Goal: Task Accomplishment & Management: Use online tool/utility

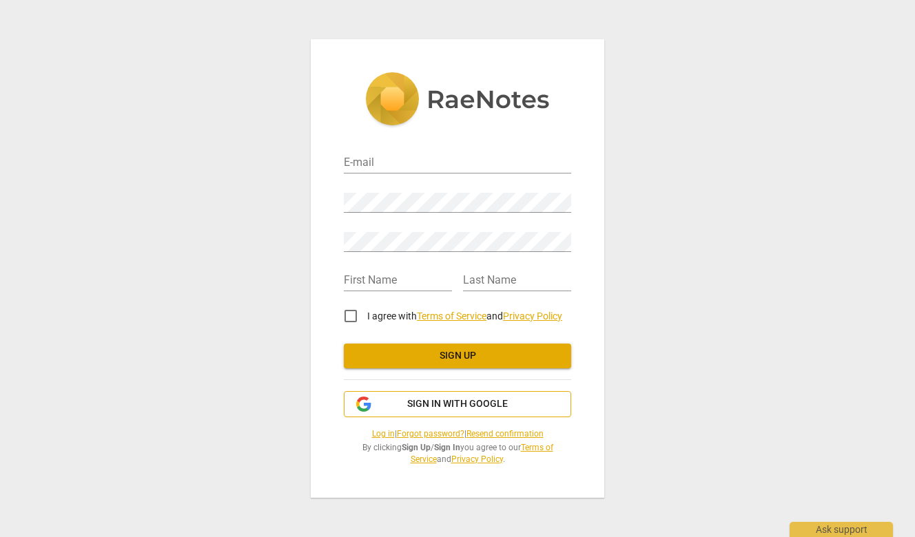
click at [490, 404] on span "Sign in with Google" at bounding box center [457, 404] width 101 height 14
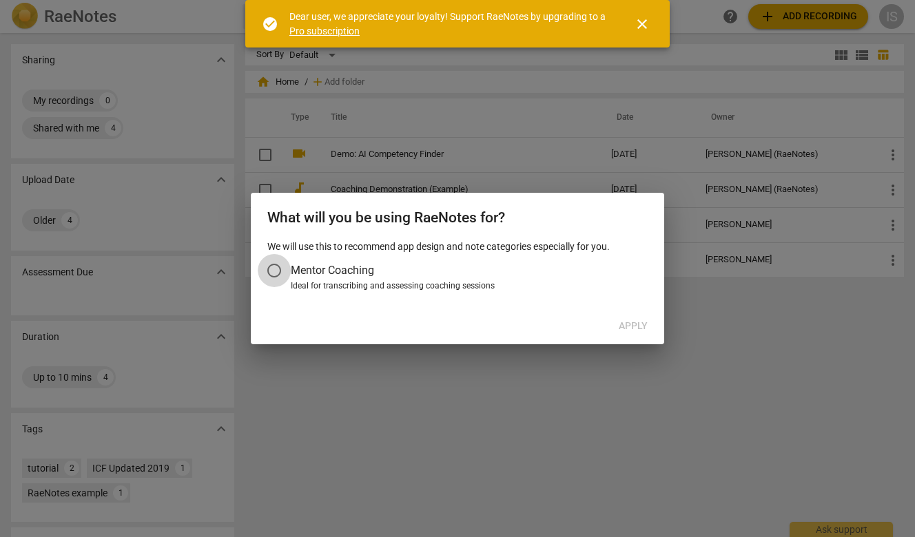
click at [276, 269] on input "Mentor Coaching" at bounding box center [274, 270] width 33 height 33
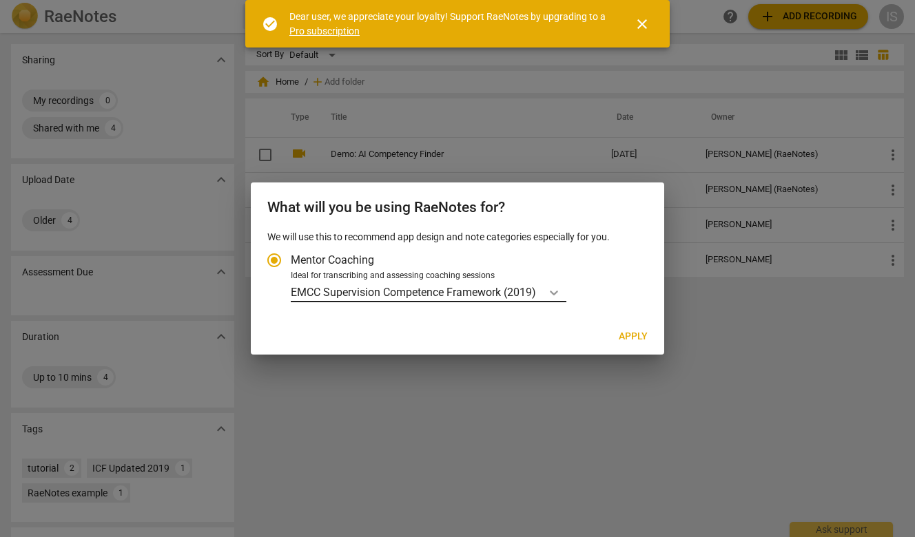
click at [553, 293] on icon "Account type" at bounding box center [554, 293] width 14 height 14
click at [0, 0] on input "Ideal for transcribing and assessing coaching sessions EMCC Supervision Compete…" at bounding box center [0, 0] width 0 height 0
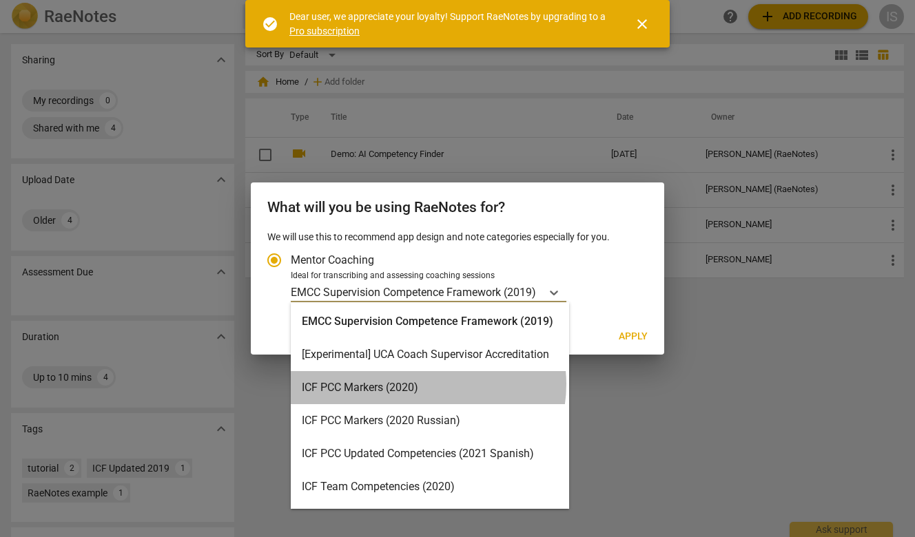
click at [426, 384] on div "ICF PCC Markers (2020)" at bounding box center [430, 387] width 278 height 33
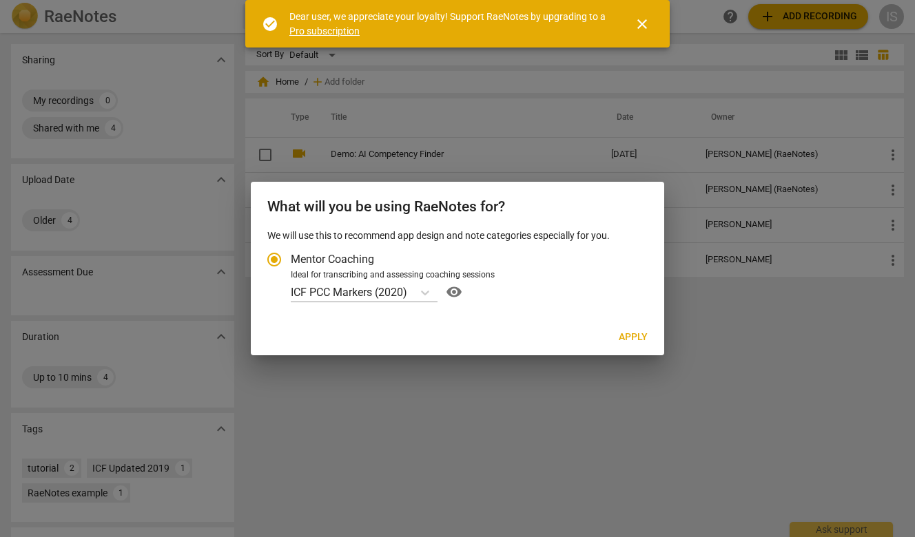
click at [557, 280] on div "Ideal for transcribing and assessing coaching sessions" at bounding box center [467, 275] width 353 height 12
click at [0, 0] on input "Ideal for transcribing and assessing coaching sessions ICF PCC Markers (2020) v…" at bounding box center [0, 0] width 0 height 0
click at [625, 337] on span "Apply" at bounding box center [633, 338] width 29 height 14
radio input "false"
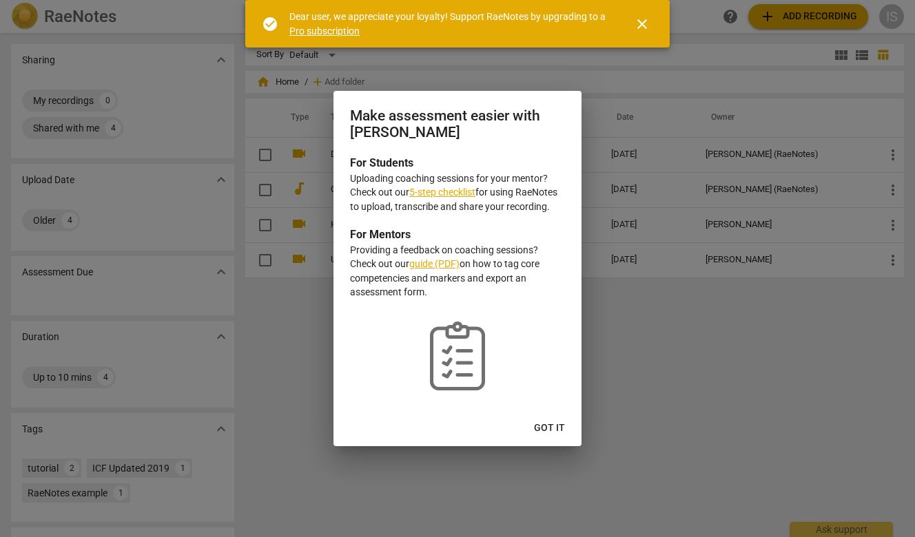
click at [642, 25] on span "close" at bounding box center [642, 24] width 17 height 17
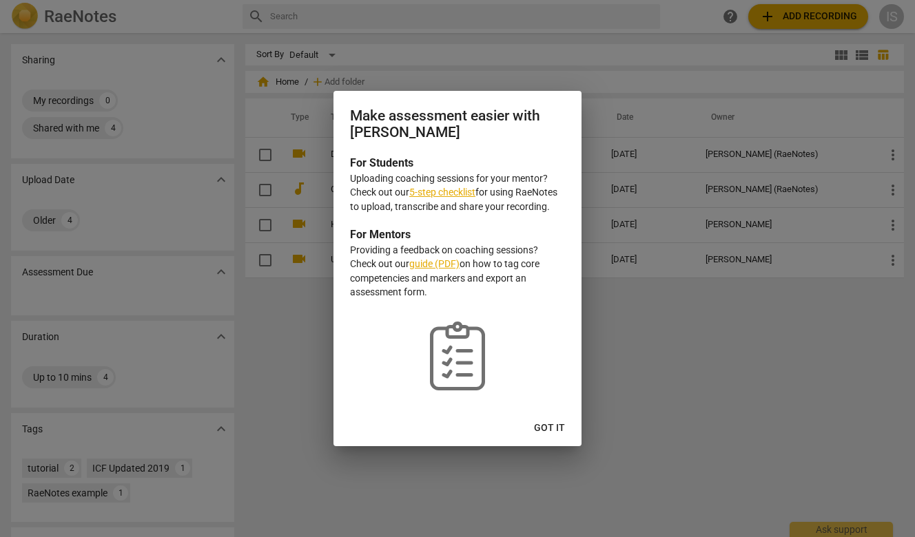
click at [439, 262] on link "guide (PDF)" at bounding box center [434, 263] width 50 height 11
click at [552, 419] on button "Got it" at bounding box center [549, 428] width 53 height 25
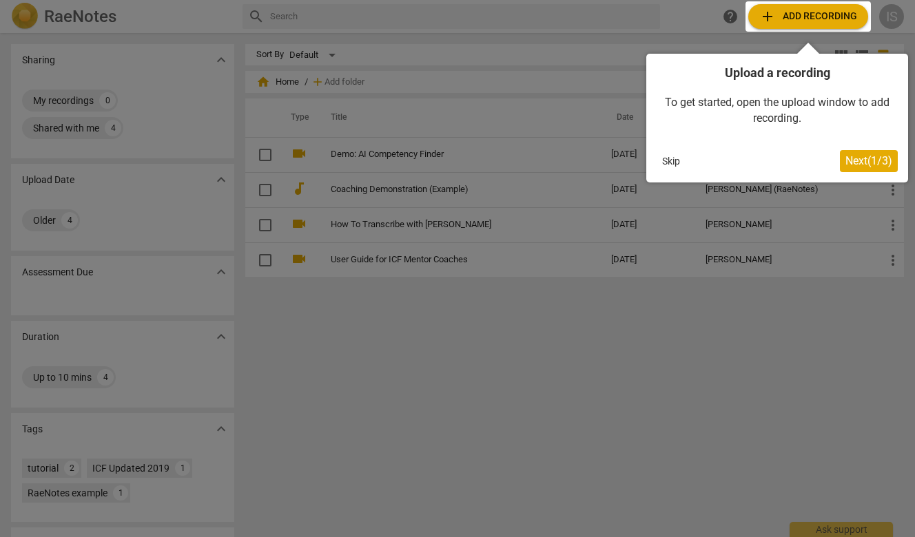
click at [798, 17] on div at bounding box center [807, 16] width 125 height 30
click at [860, 159] on span "Next ( 1 / 3 )" at bounding box center [868, 160] width 47 height 13
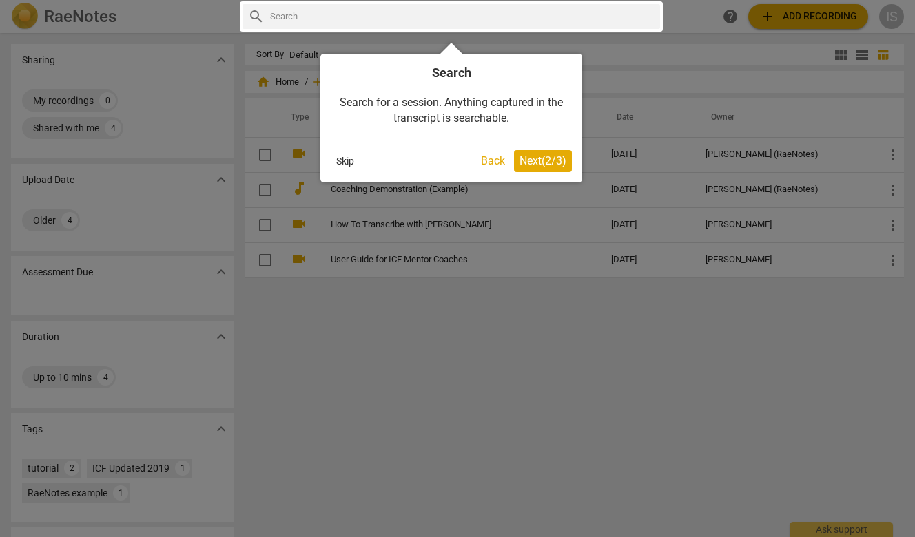
click at [546, 162] on span "Next ( 2 / 3 )" at bounding box center [542, 160] width 47 height 13
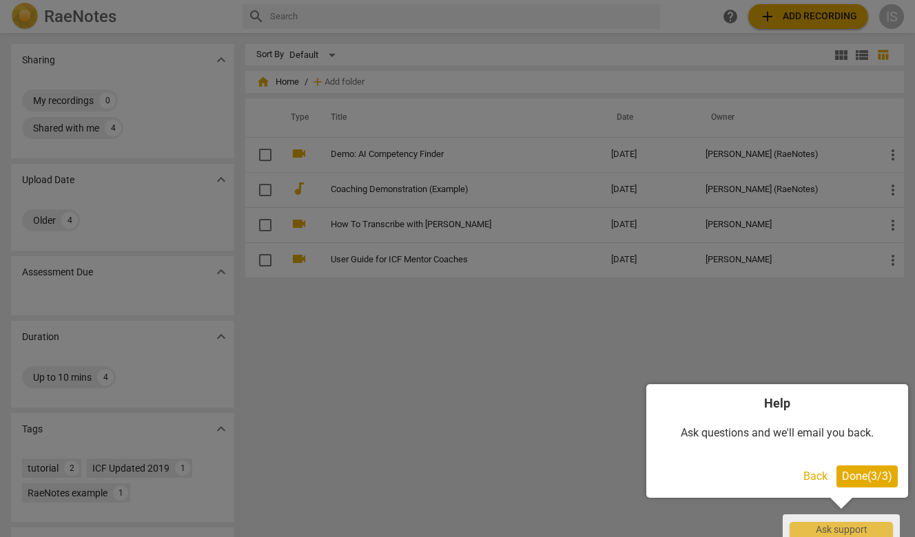
click at [867, 475] on span "Done ( 3 / 3 )" at bounding box center [867, 476] width 50 height 13
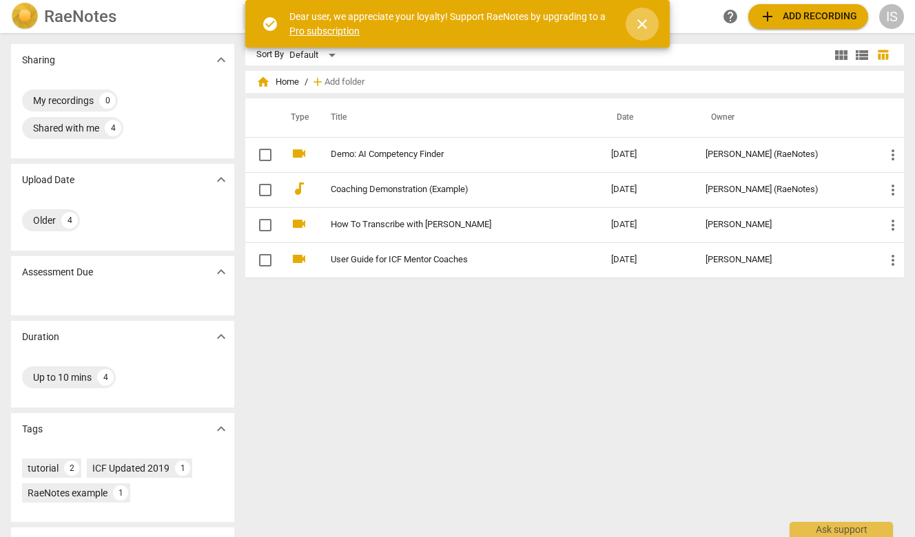
click at [645, 18] on span "close" at bounding box center [642, 24] width 17 height 17
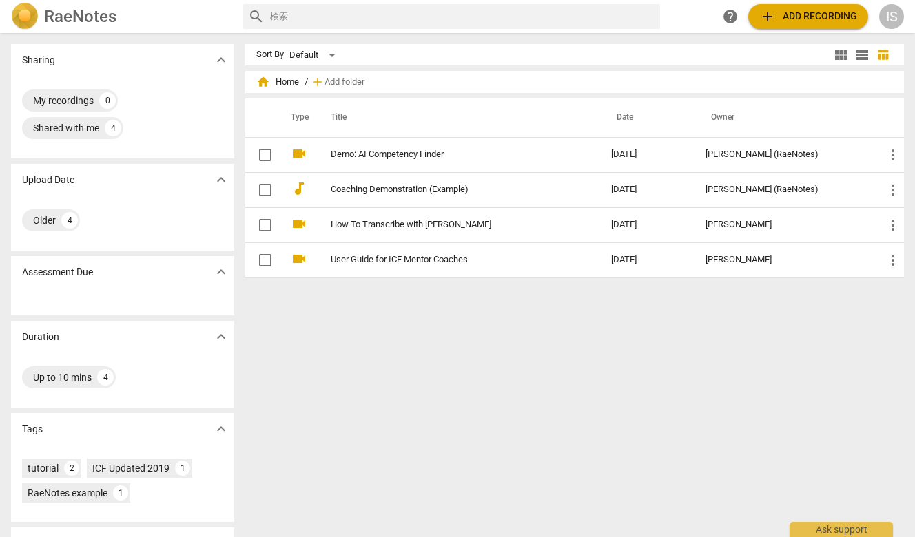
click at [487, 470] on div "Sort By Default view_module view_list table_chart home Home / add Add folder Ty…" at bounding box center [580, 285] width 670 height 482
click at [797, 17] on span "add Add recording" at bounding box center [808, 16] width 98 height 17
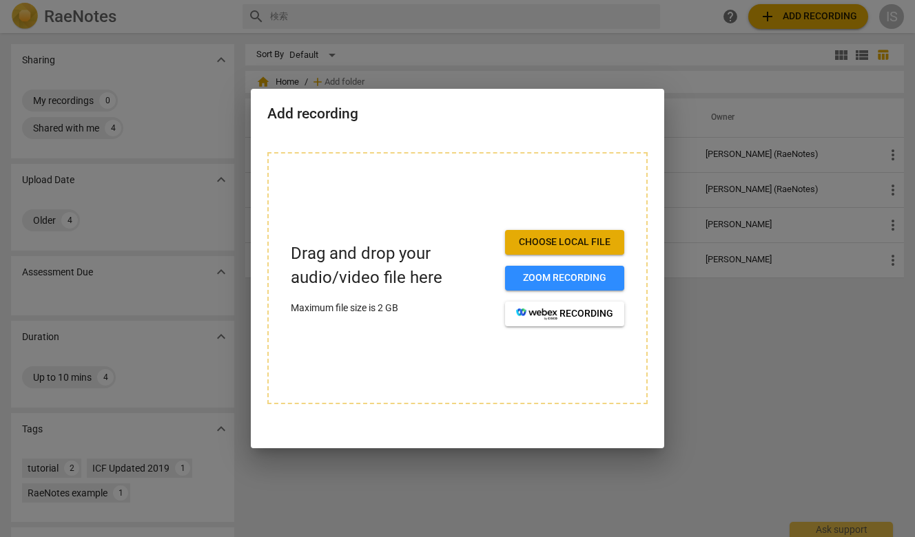
click at [800, 410] on div at bounding box center [457, 268] width 915 height 537
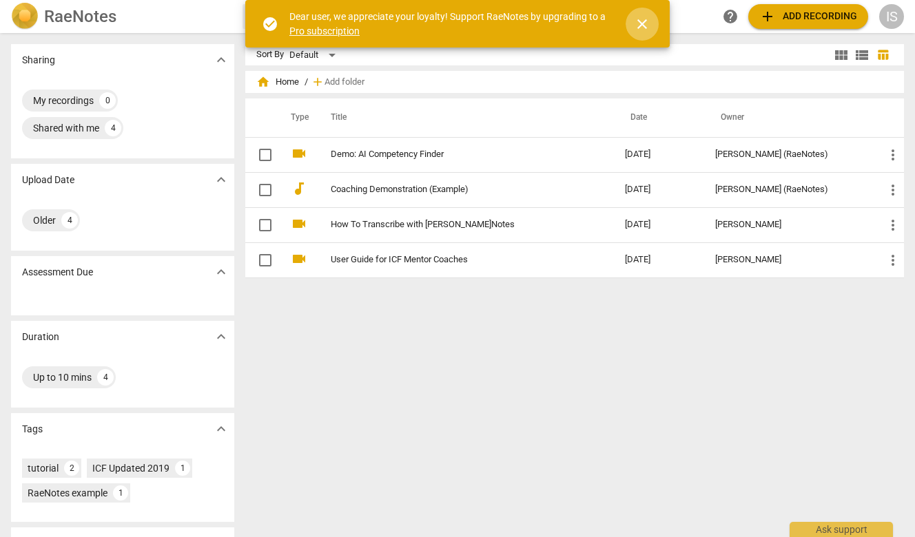
click at [641, 20] on span "close" at bounding box center [642, 24] width 17 height 17
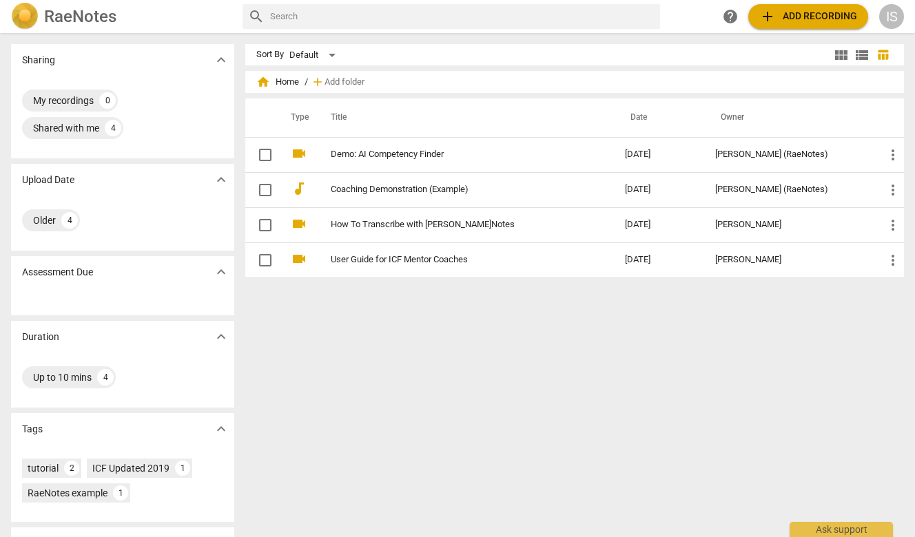
click at [802, 15] on span "add Add recording" at bounding box center [808, 16] width 98 height 17
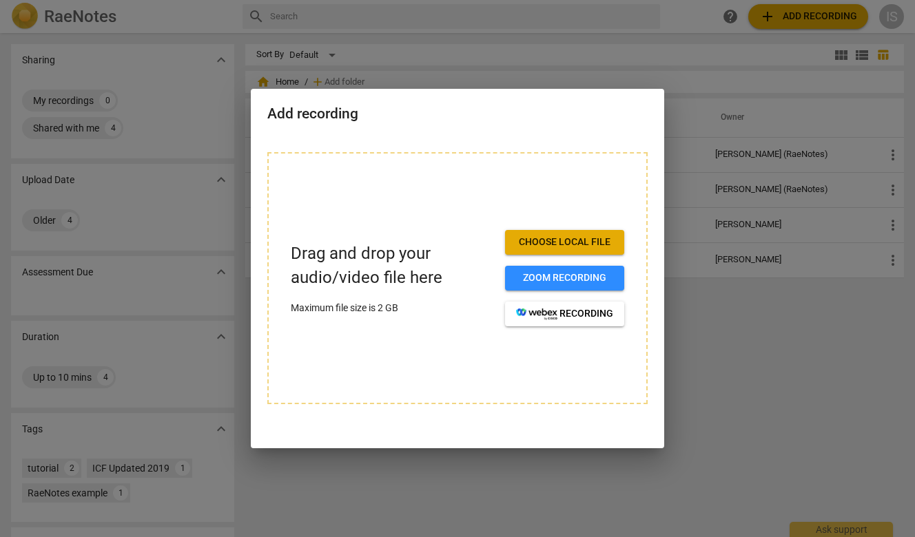
click at [719, 360] on div at bounding box center [457, 268] width 915 height 537
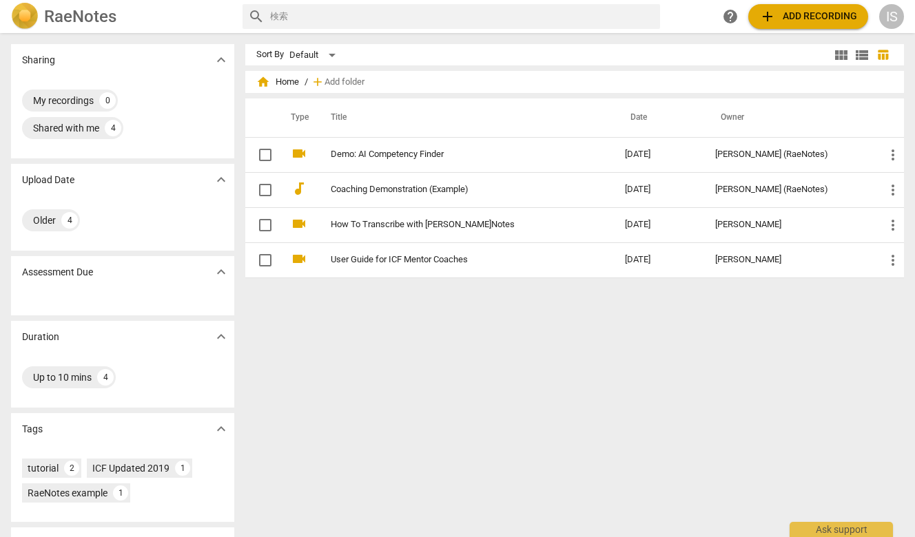
click at [564, 374] on div "Sort By Default view_module view_list table_chart home Home / add Add folder Ty…" at bounding box center [580, 285] width 670 height 482
click at [821, 18] on span "add Add recording" at bounding box center [808, 16] width 98 height 17
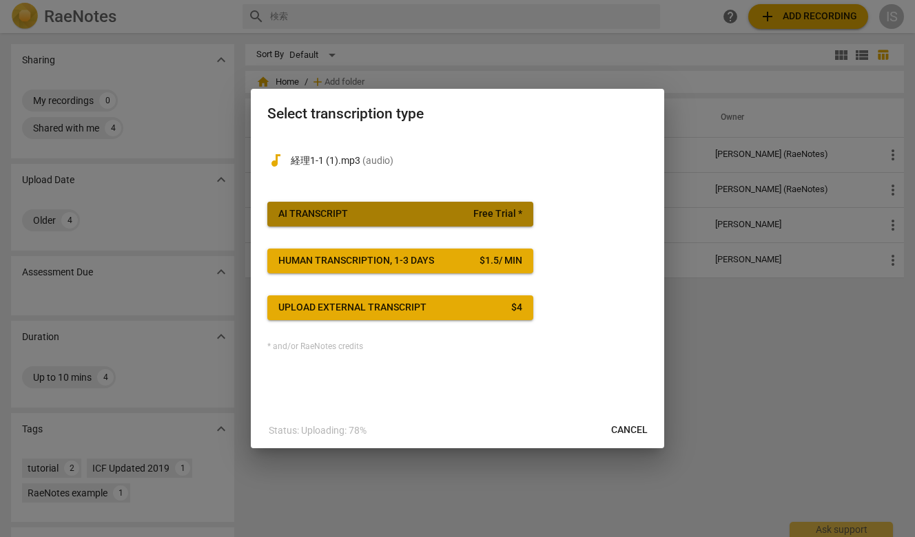
click at [426, 203] on button "AI Transcript Free Trial *" at bounding box center [400, 214] width 266 height 25
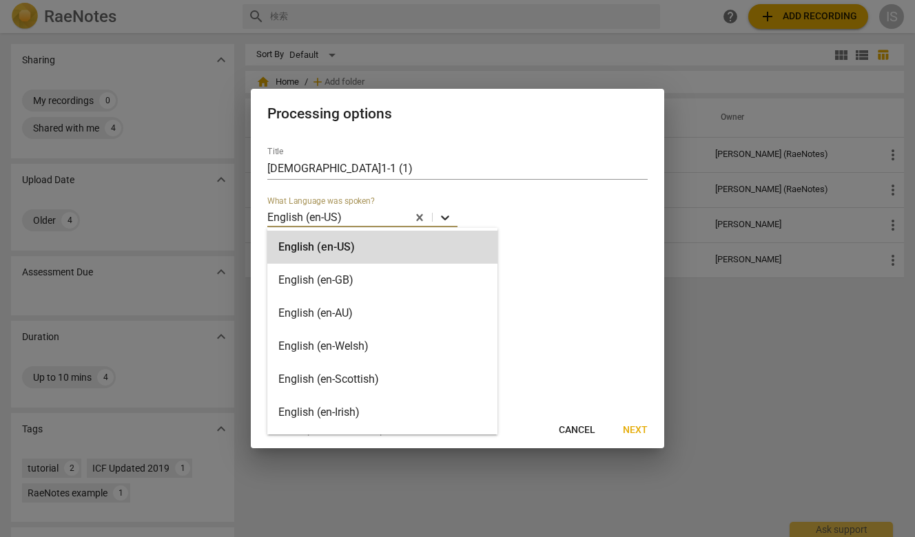
click at [446, 217] on icon at bounding box center [445, 218] width 14 height 14
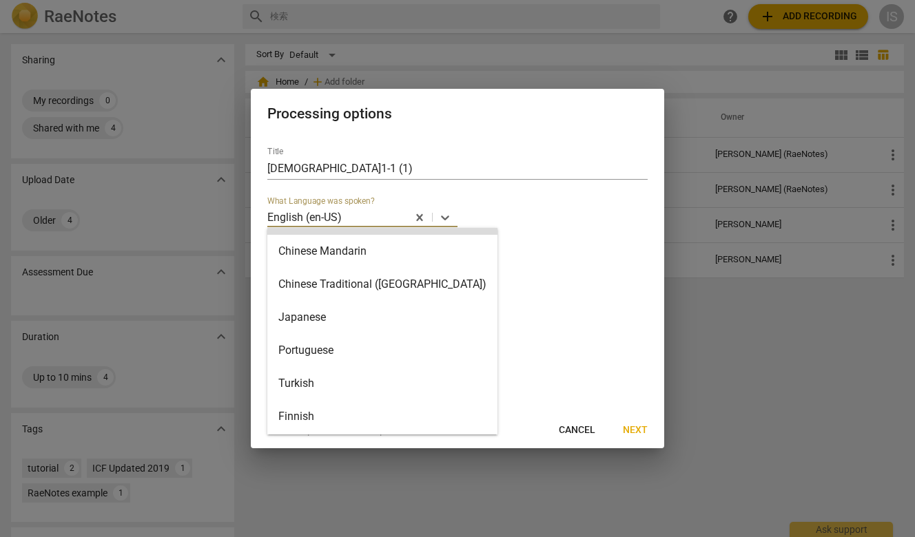
scroll to position [563, 0]
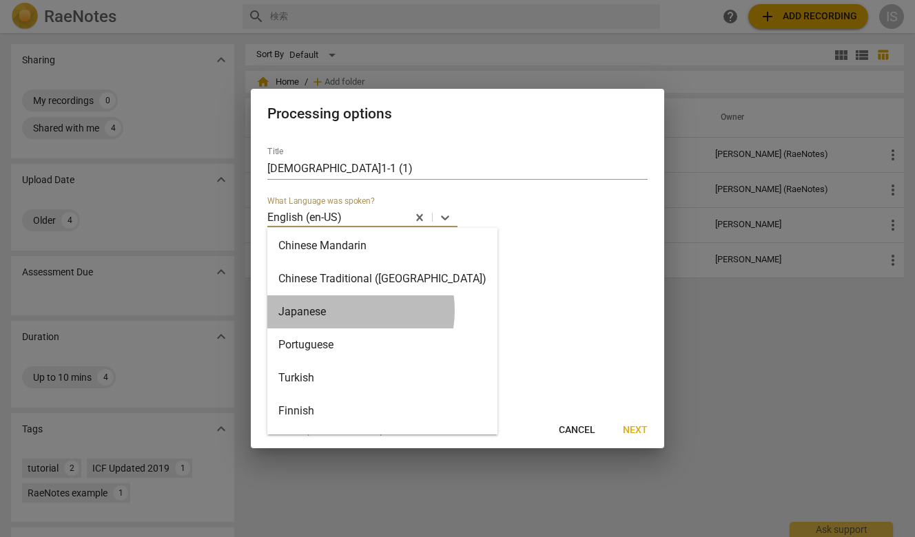
click at [340, 311] on div "Japanese" at bounding box center [382, 312] width 230 height 33
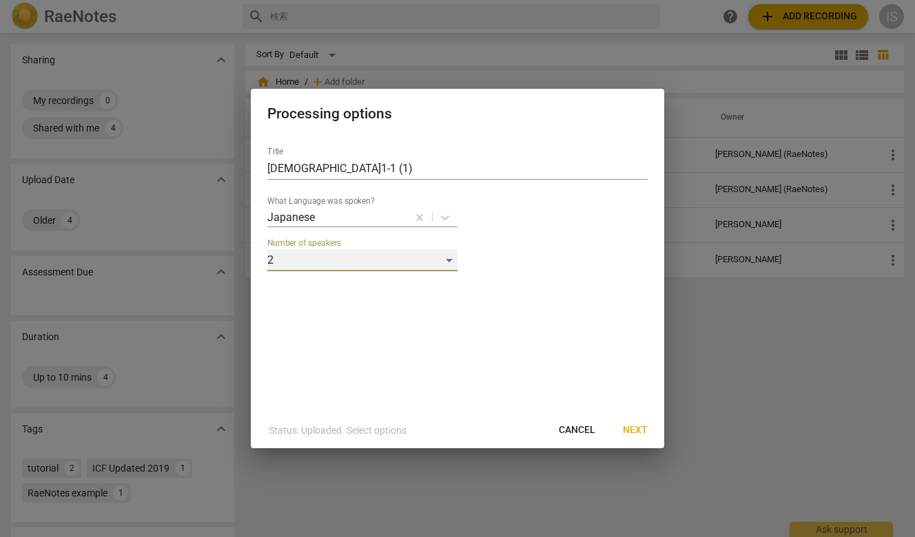
click at [450, 261] on div "2" at bounding box center [362, 260] width 190 height 22
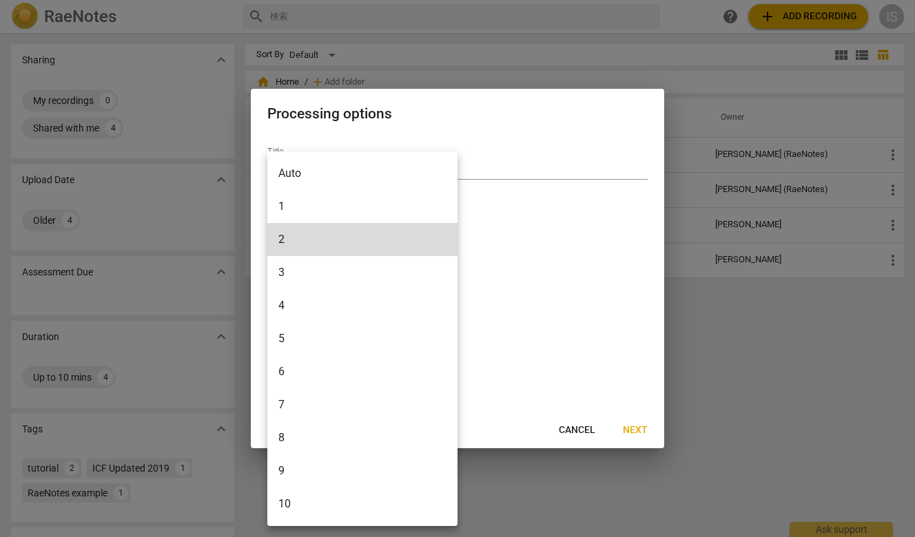
click at [546, 269] on div at bounding box center [457, 268] width 915 height 537
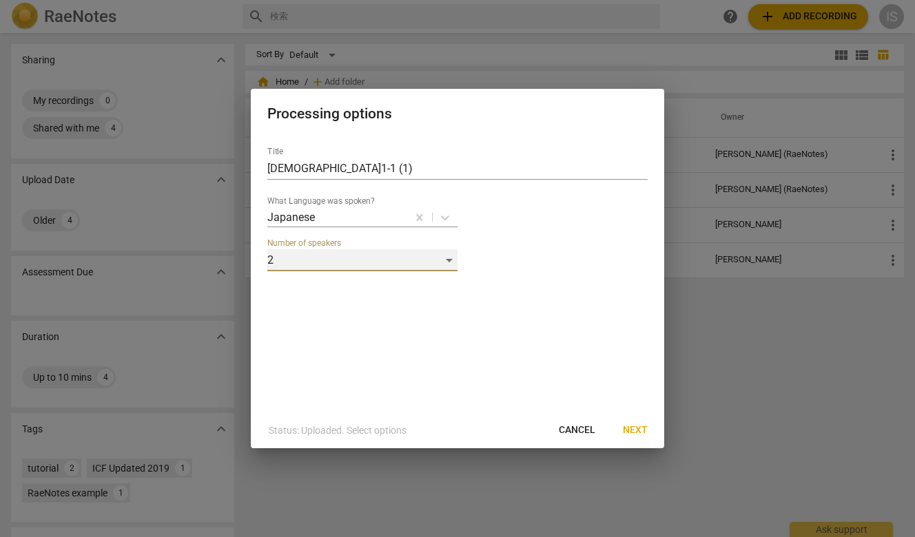
click at [449, 260] on div "2" at bounding box center [362, 260] width 190 height 22
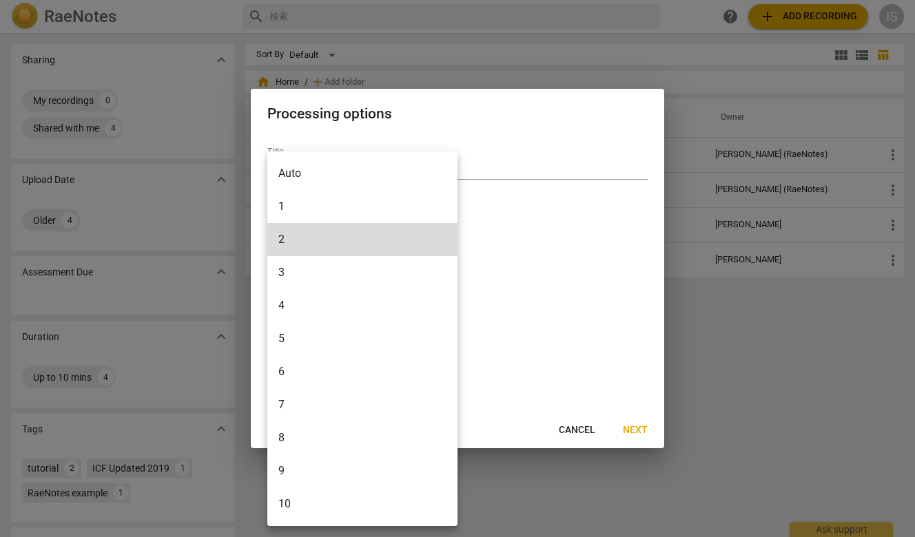
click at [411, 338] on li "5" at bounding box center [362, 338] width 190 height 33
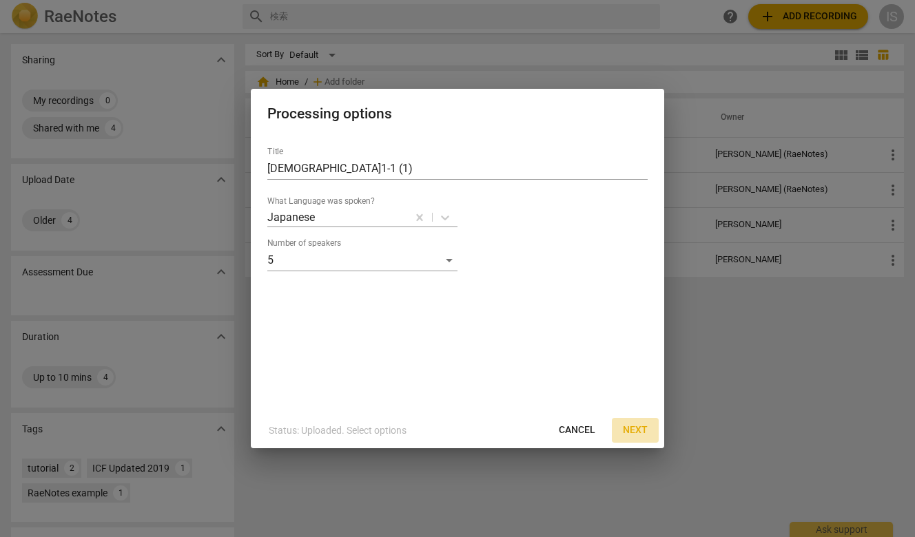
click at [643, 433] on span "Next" at bounding box center [635, 431] width 25 height 14
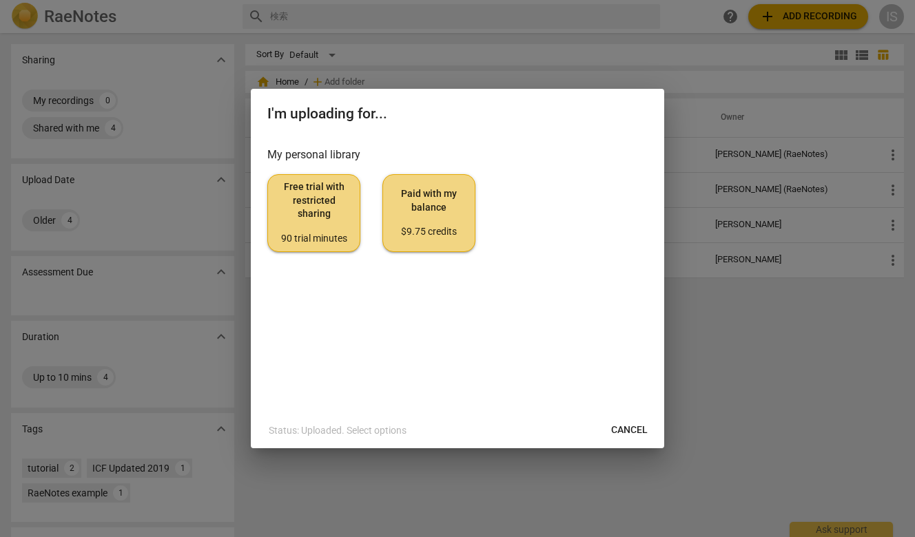
click at [319, 229] on span "Free trial with restricted sharing 90 trial minutes" at bounding box center [314, 212] width 70 height 65
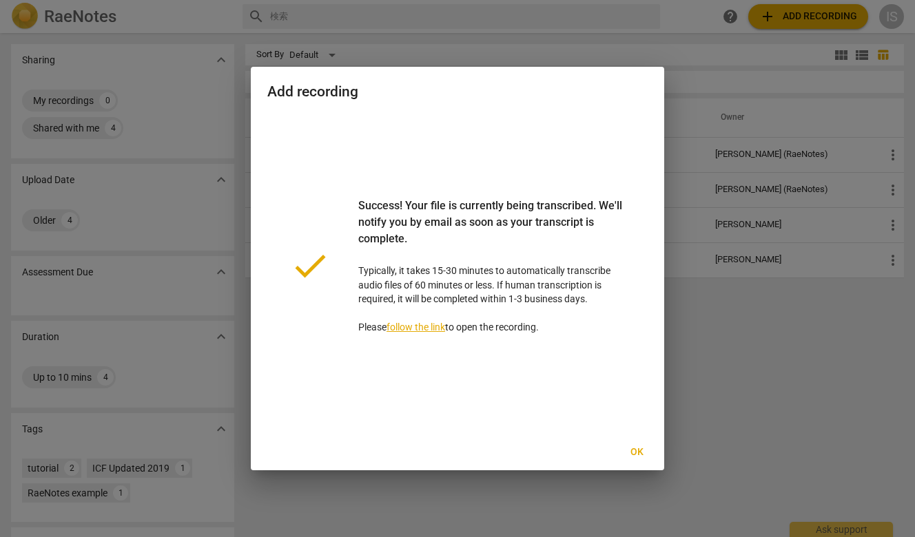
click at [635, 449] on span "Ok" at bounding box center [636, 453] width 22 height 14
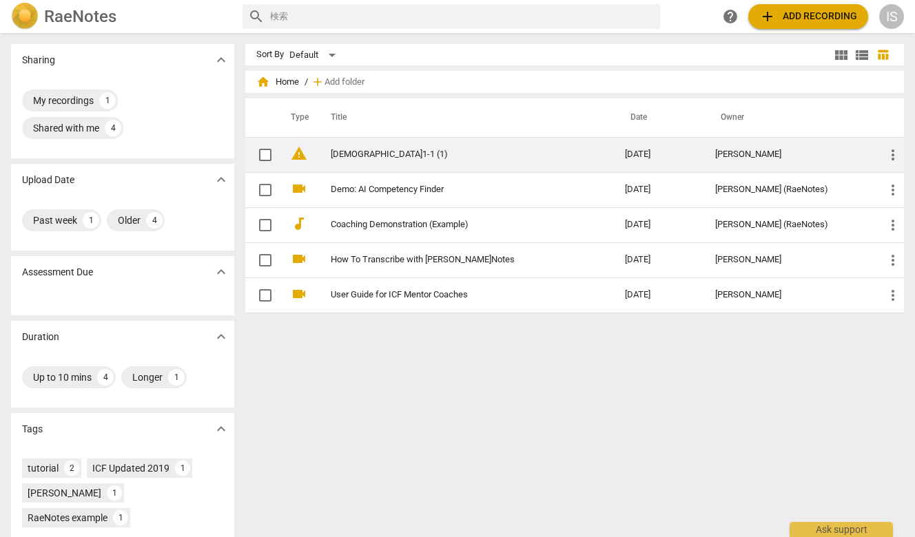
click at [495, 154] on link "経理1-1 (1)" at bounding box center [453, 154] width 245 height 10
click at [495, 0] on html "RaeNotes search help add Add recording IS Sharing expand_more My recordings 1 S…" at bounding box center [457, 0] width 915 height 0
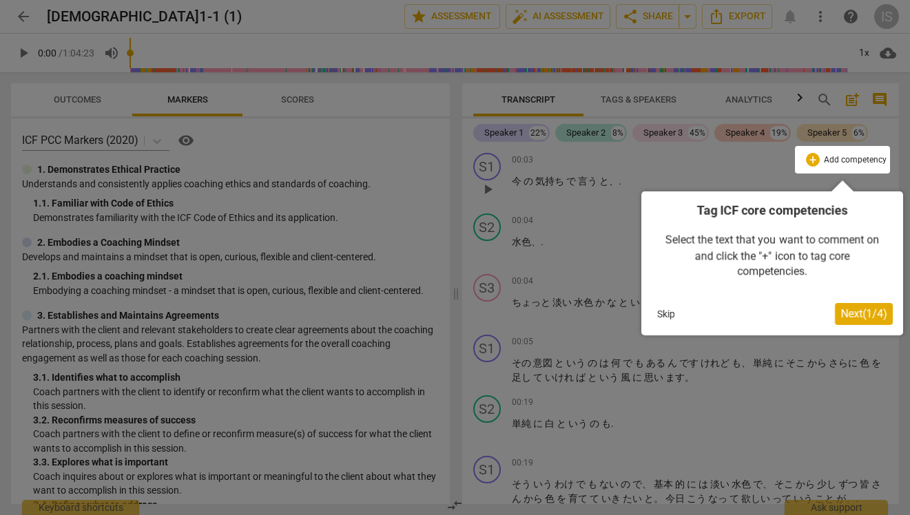
click at [672, 320] on button "Skip" at bounding box center [666, 314] width 29 height 21
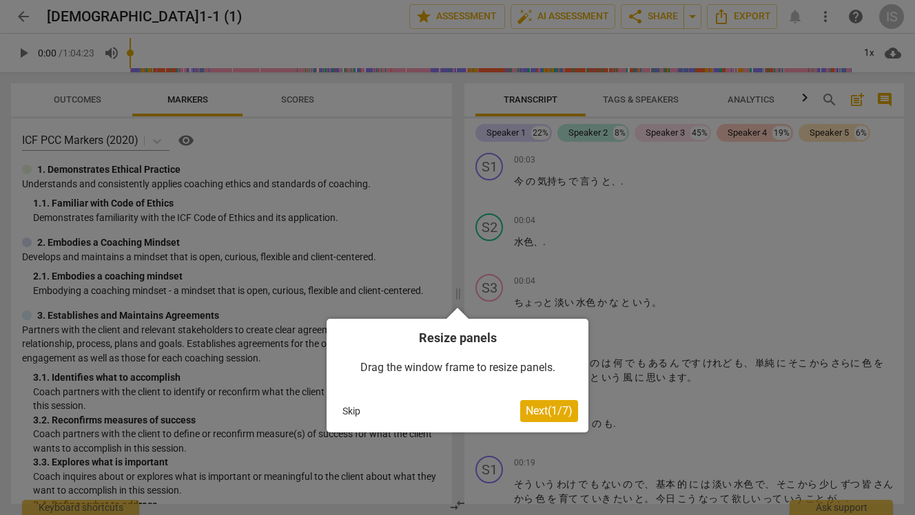
click at [344, 412] on button "Skip" at bounding box center [351, 411] width 29 height 21
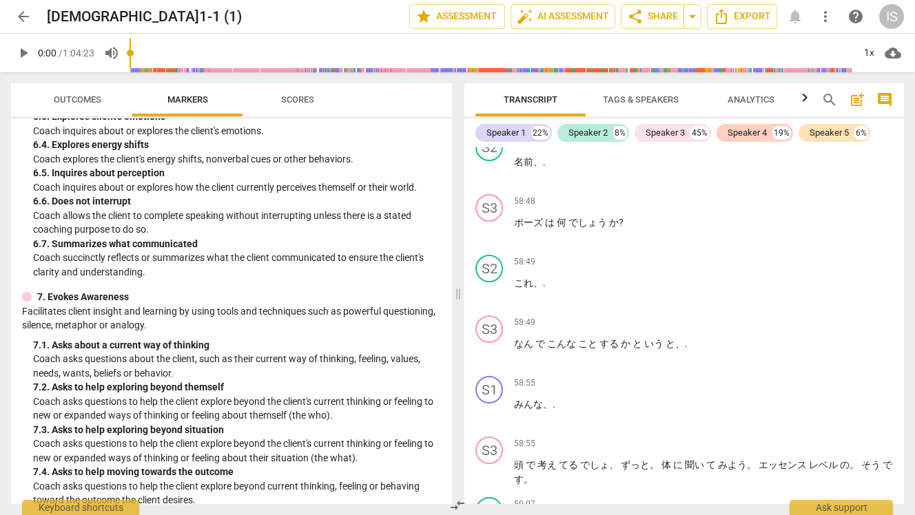
scroll to position [833, 0]
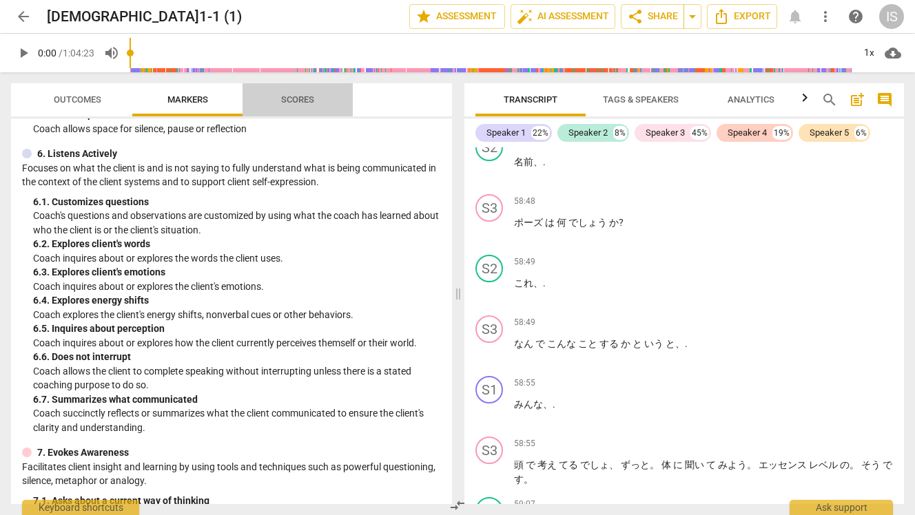
click at [304, 99] on span "Scores" at bounding box center [297, 99] width 33 height 10
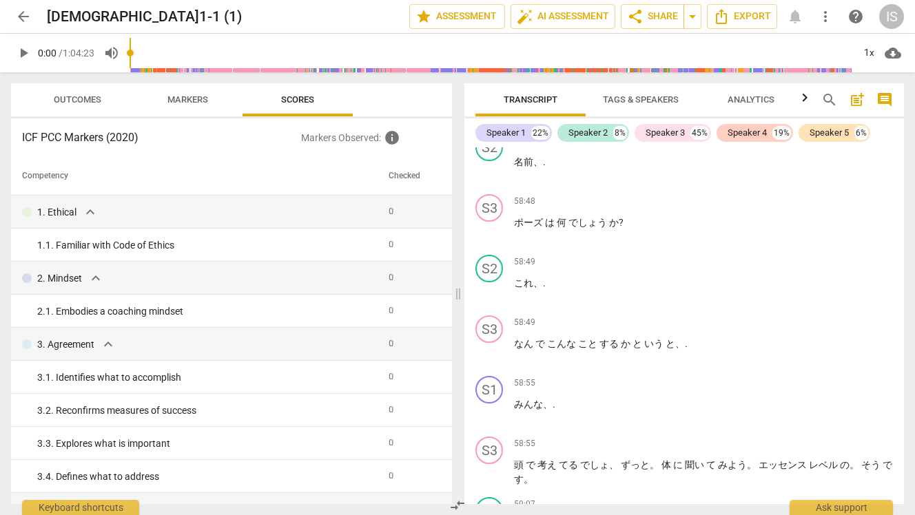
scroll to position [0, 0]
click at [76, 99] on span "Outcomes" at bounding box center [78, 99] width 48 height 10
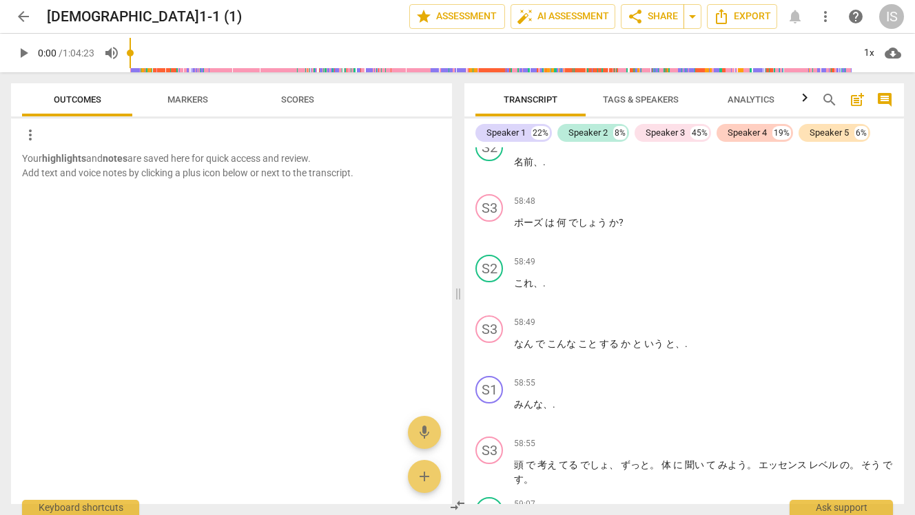
click at [188, 99] on span "Markers" at bounding box center [187, 99] width 41 height 10
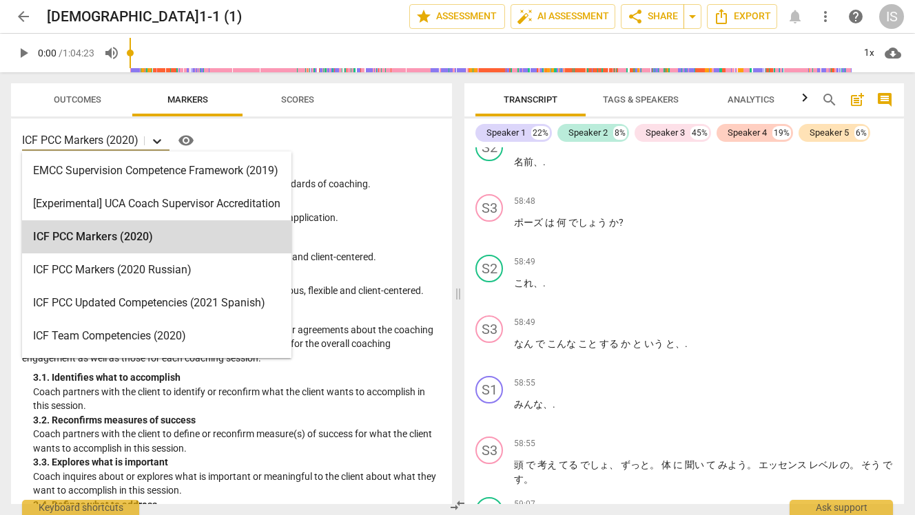
click at [160, 143] on icon at bounding box center [157, 141] width 14 height 14
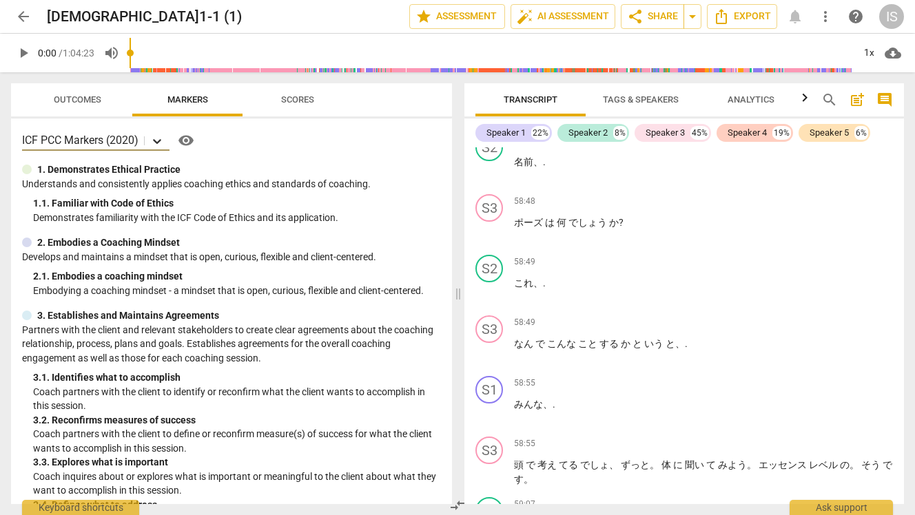
click at [160, 136] on icon at bounding box center [157, 141] width 14 height 14
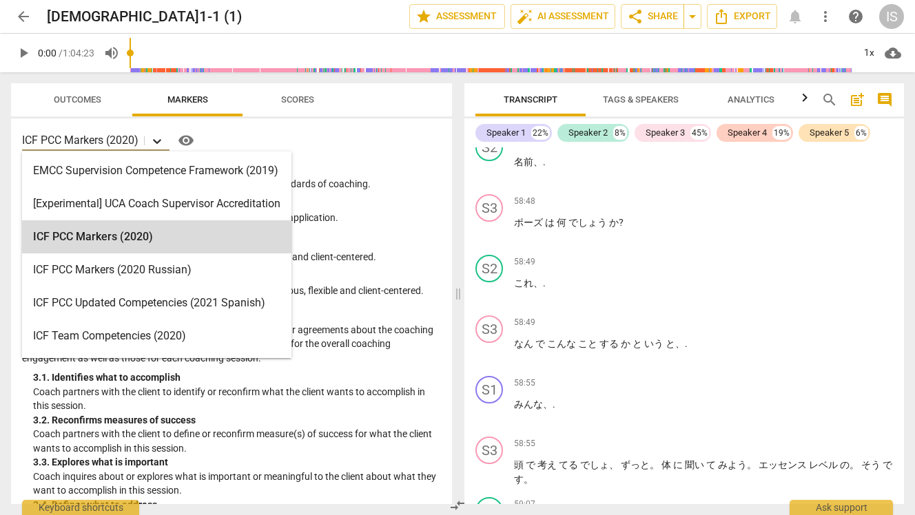
click at [160, 136] on icon at bounding box center [157, 141] width 14 height 14
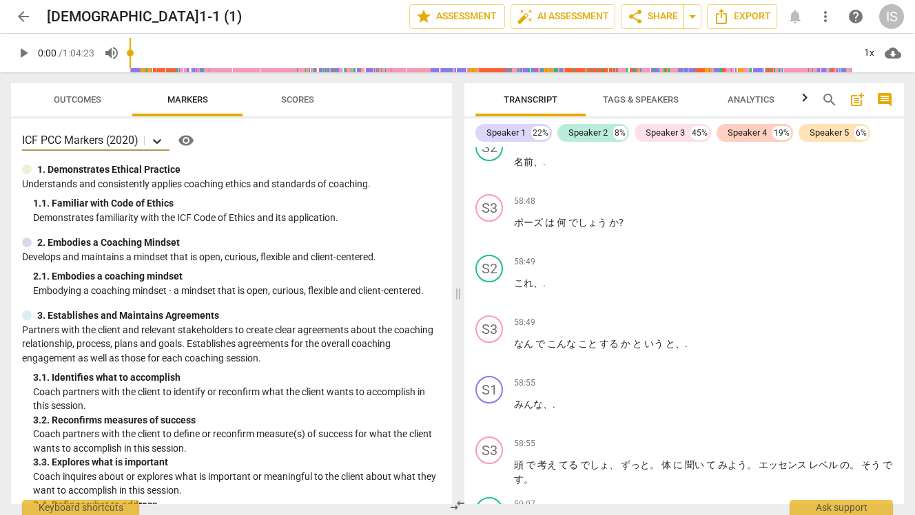
click at [160, 136] on icon at bounding box center [157, 141] width 14 height 14
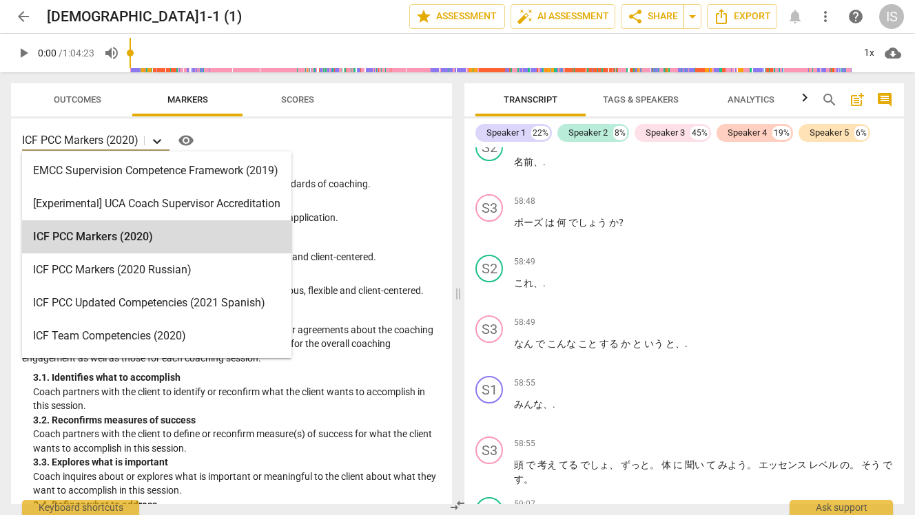
click at [160, 140] on icon at bounding box center [157, 141] width 14 height 14
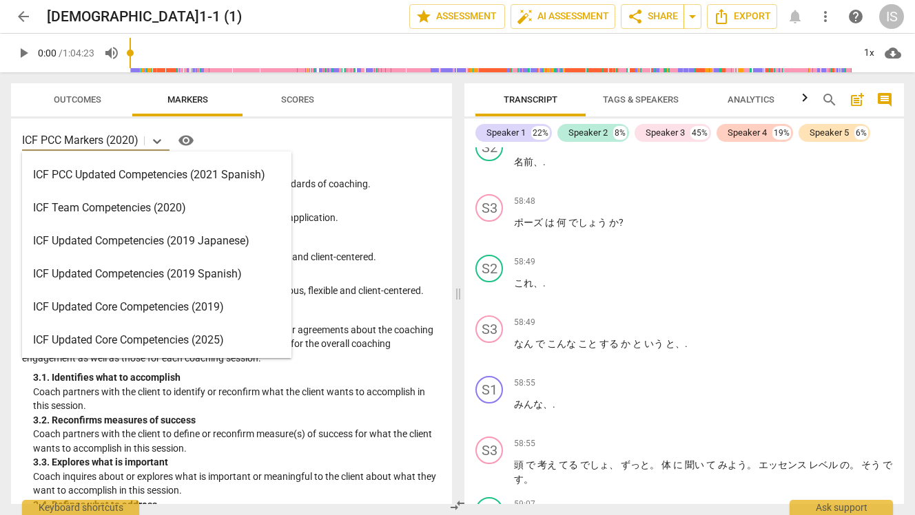
scroll to position [129, 0]
click at [159, 240] on div "ICF Updated Competencies (2019 Japanese)" at bounding box center [156, 239] width 269 height 33
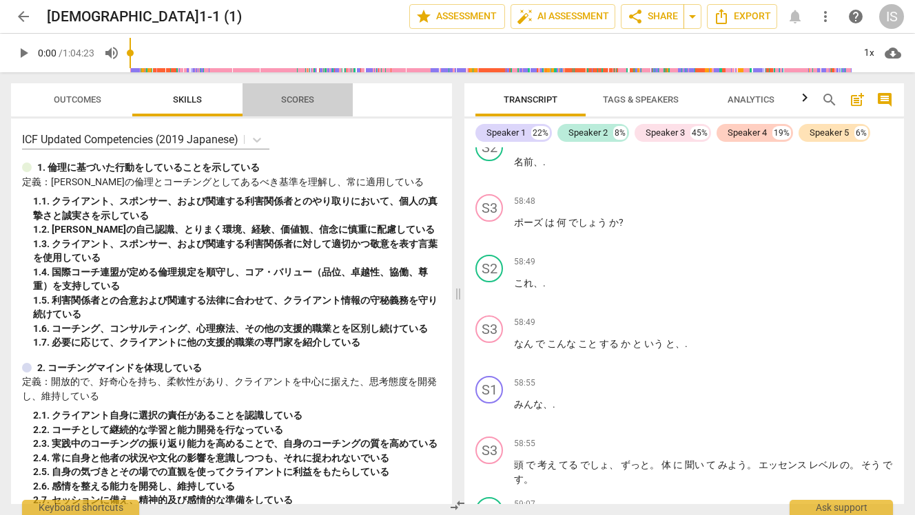
click at [307, 95] on span "Scores" at bounding box center [297, 99] width 33 height 10
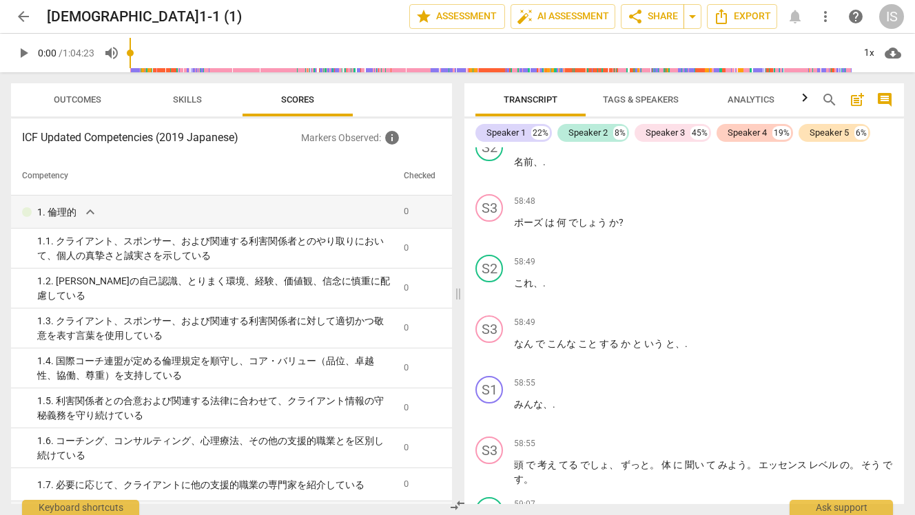
scroll to position [0, 0]
click at [181, 106] on span "Skills" at bounding box center [187, 100] width 62 height 19
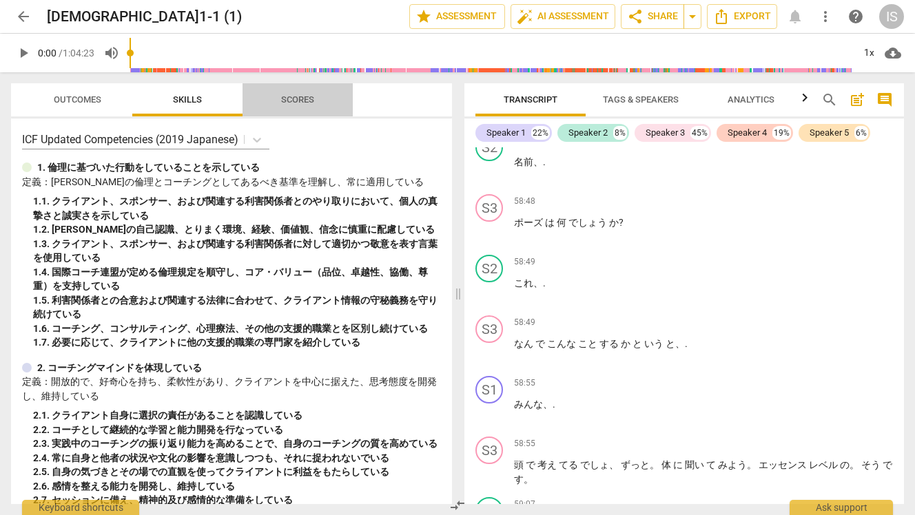
click at [302, 101] on span "Scores" at bounding box center [297, 99] width 33 height 10
